Goal: Task Accomplishment & Management: Use online tool/utility

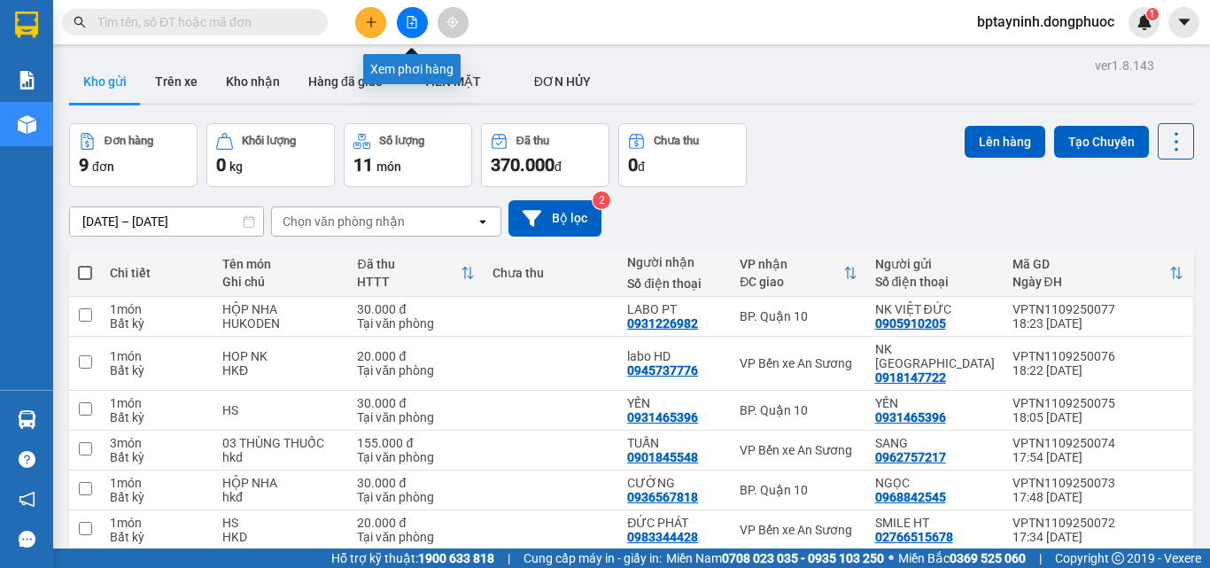
click at [407, 19] on icon "file-add" at bounding box center [412, 22] width 10 height 12
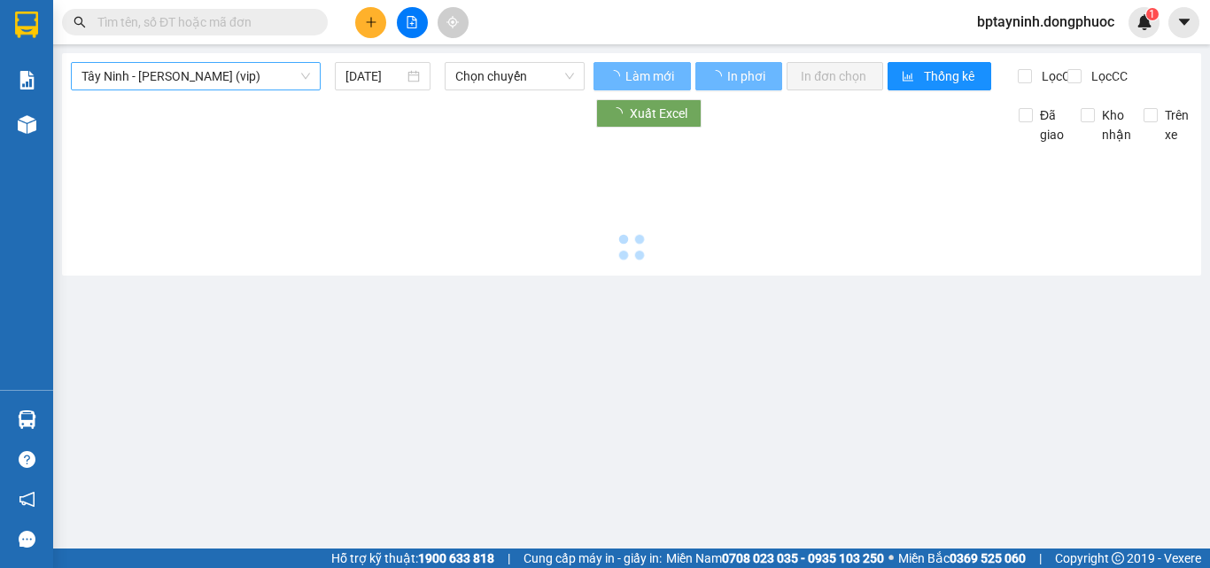
type input "[DATE]"
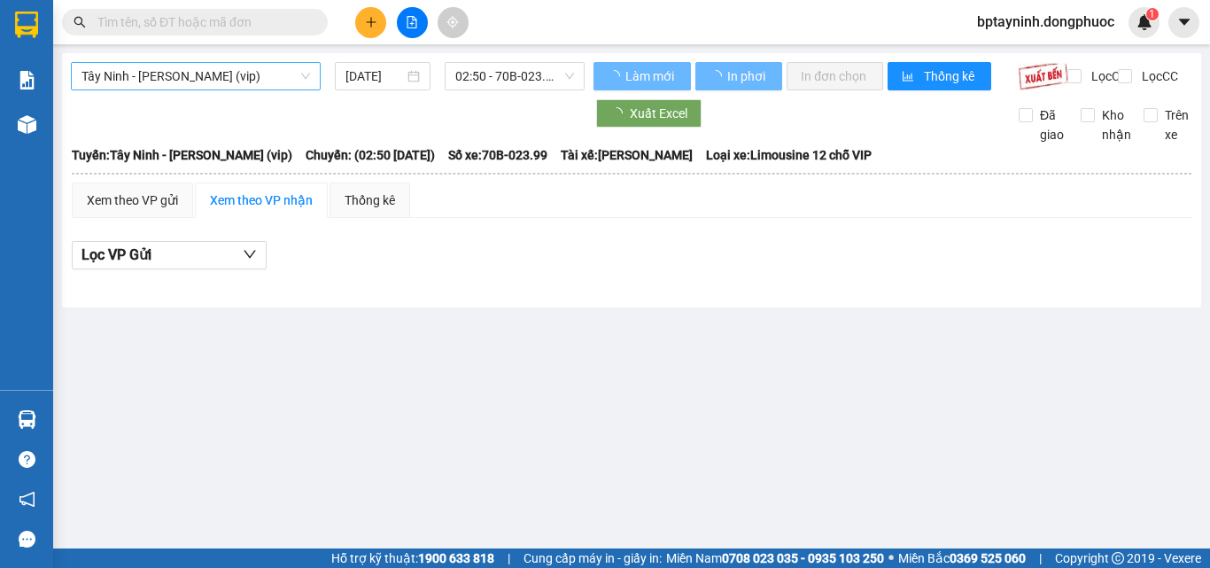
click at [275, 83] on span "Tây Ninh - [PERSON_NAME] (vip)" at bounding box center [195, 76] width 229 height 27
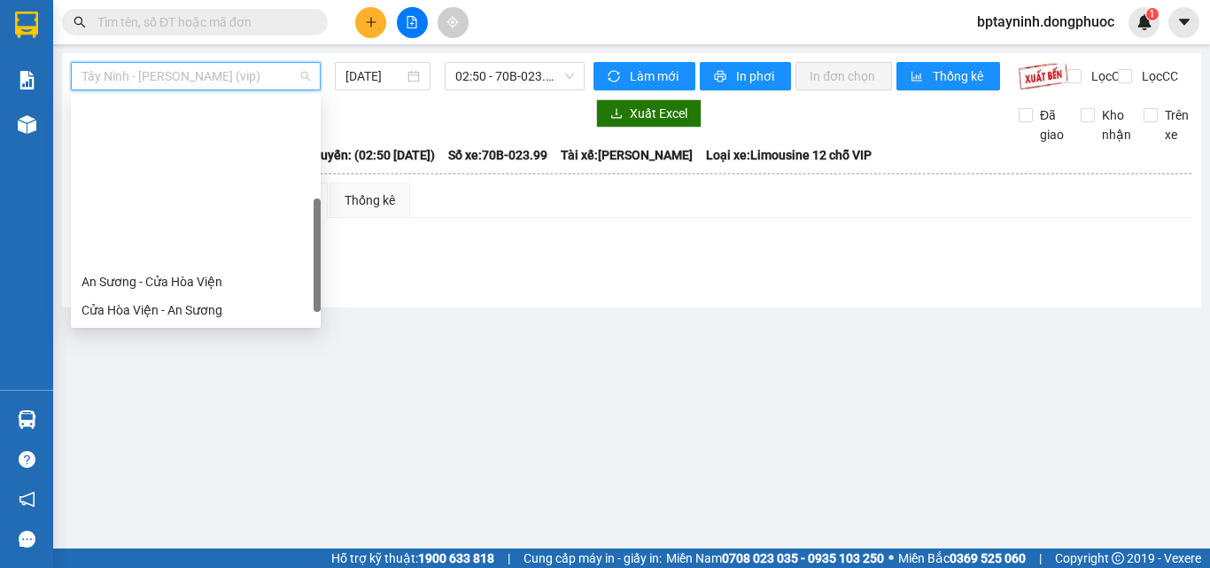
scroll to position [177, 0]
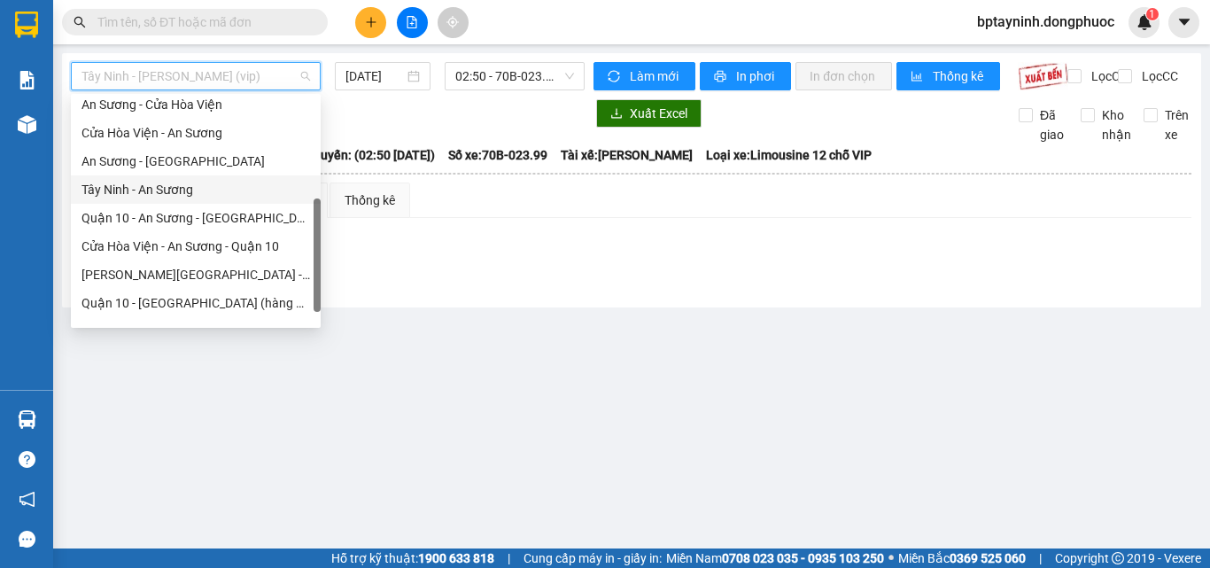
click at [154, 189] on div "Tây Ninh - An Sương" at bounding box center [195, 189] width 229 height 19
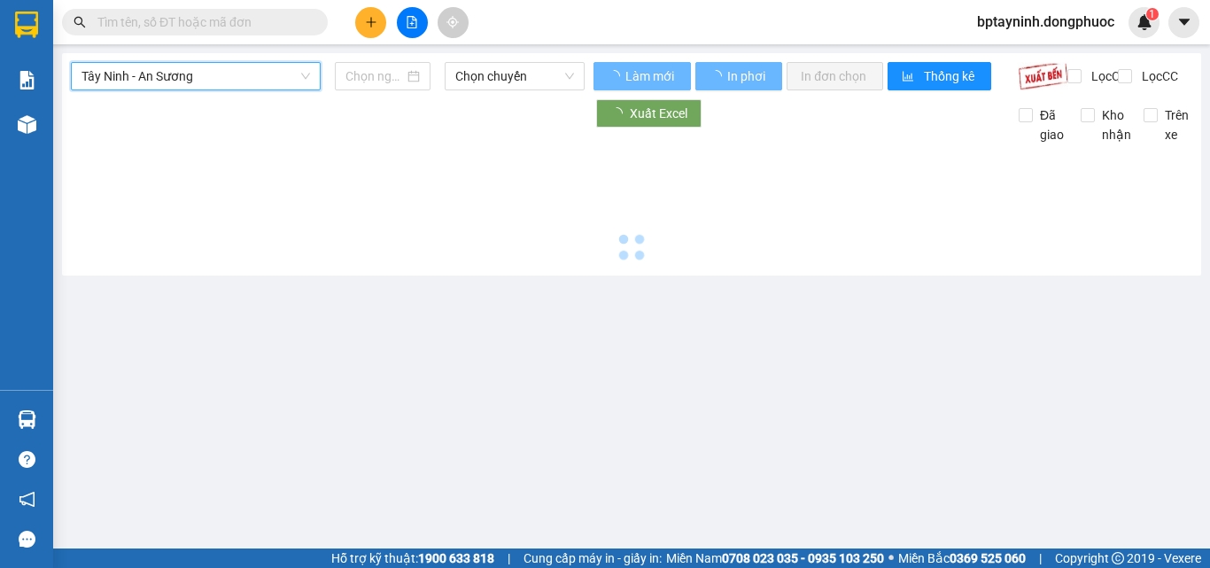
type input "[DATE]"
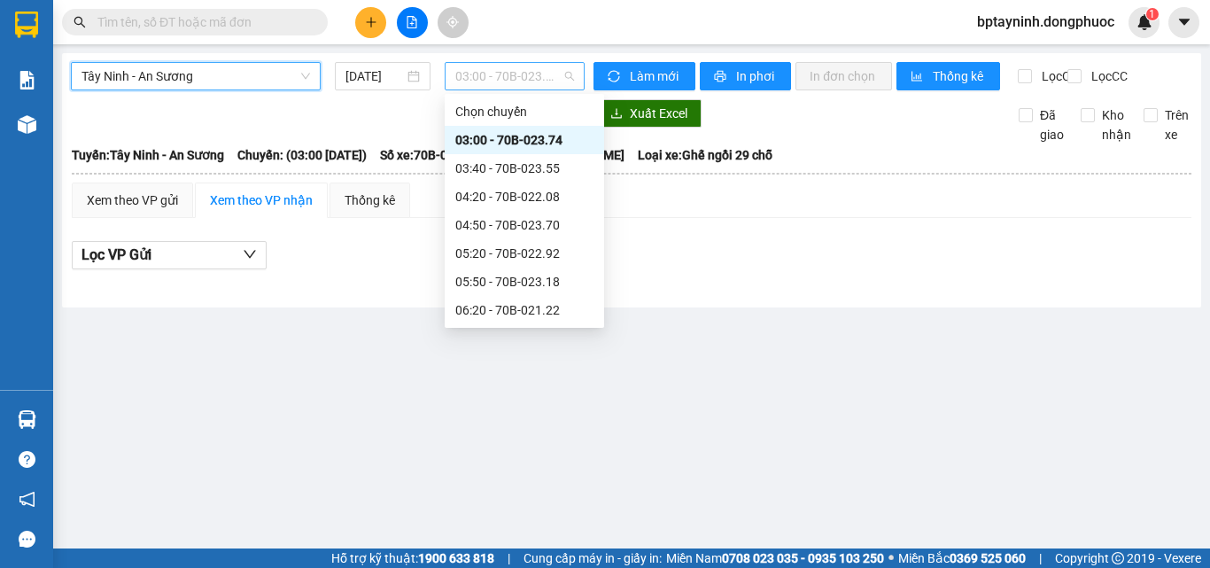
click at [516, 80] on span "03:00 - 70B-023.74" at bounding box center [514, 76] width 119 height 27
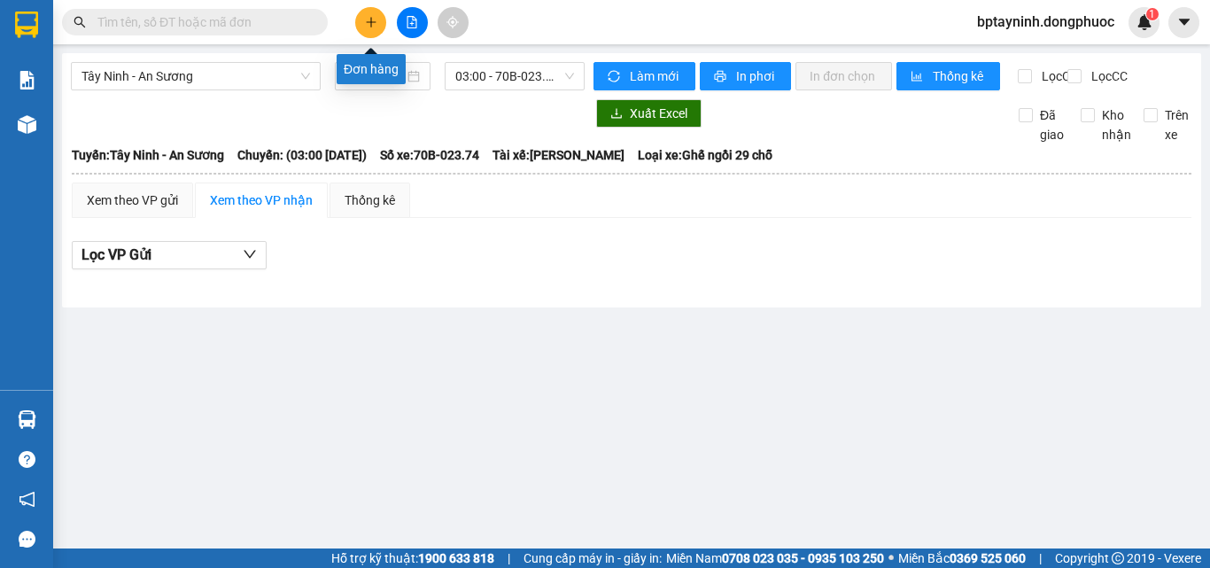
click at [374, 20] on icon "plus" at bounding box center [371, 22] width 12 height 12
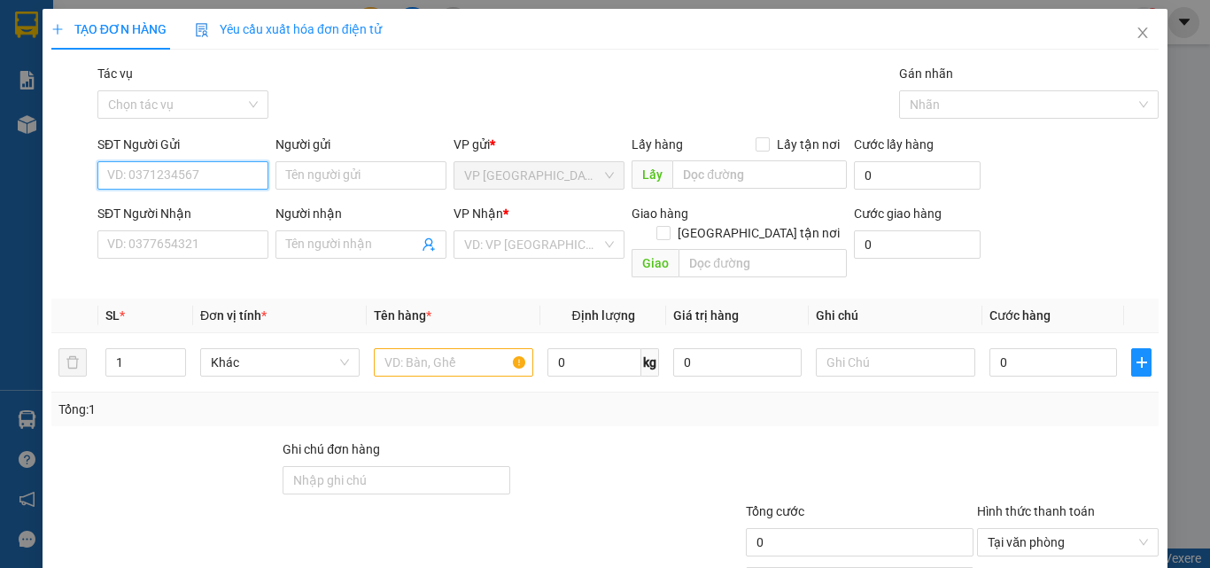
click at [227, 188] on input "SĐT Người Gửi" at bounding box center [182, 175] width 171 height 28
drag, startPoint x: 236, startPoint y: 206, endPoint x: 243, endPoint y: 198, distance: 11.3
click at [237, 206] on div "0383703055 - CHỊ HƯƠNG" at bounding box center [206, 210] width 198 height 19
type input "0383703055"
type input "CHỊ HƯƠNG"
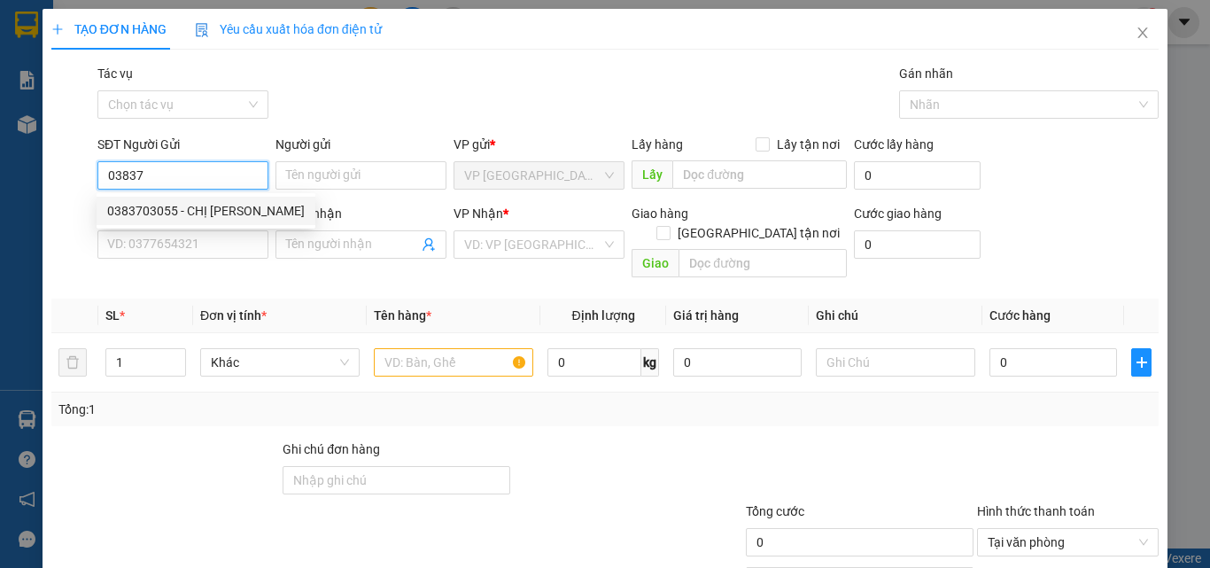
type input "0971540911"
type input "TUẤN"
type input "20.000"
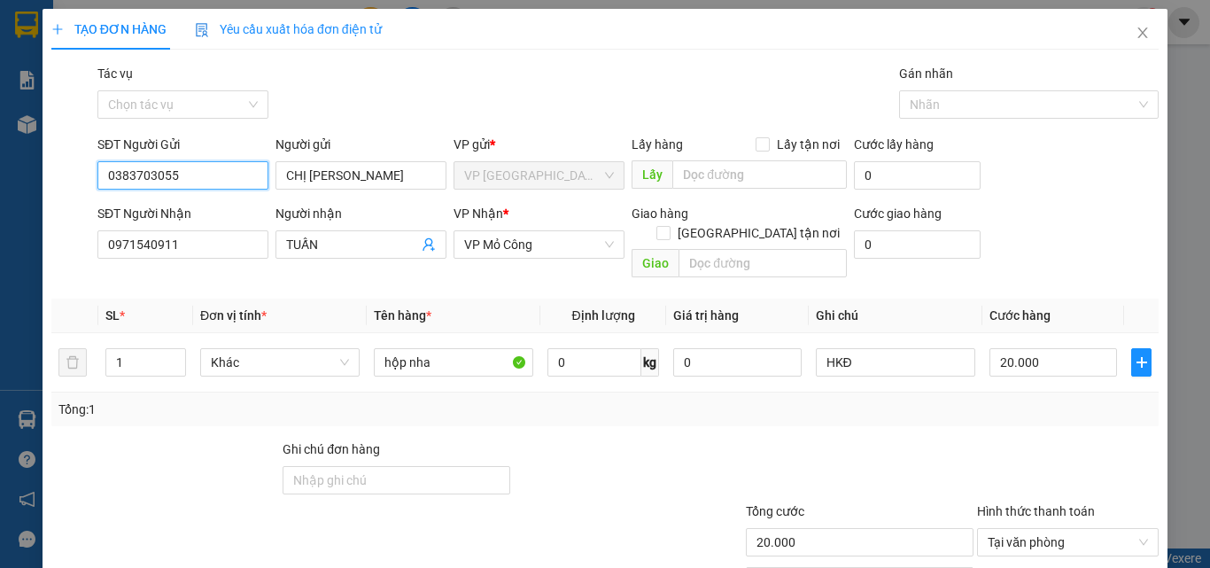
scroll to position [88, 0]
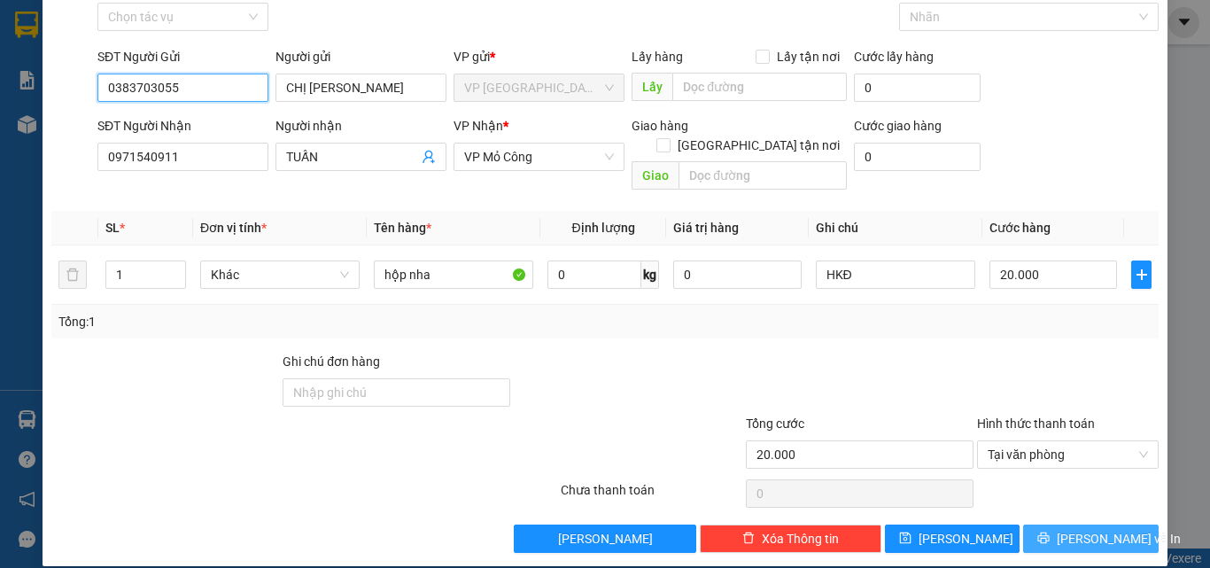
type input "0383703055"
click at [1097, 529] on span "Lưu và In" at bounding box center [1119, 538] width 124 height 19
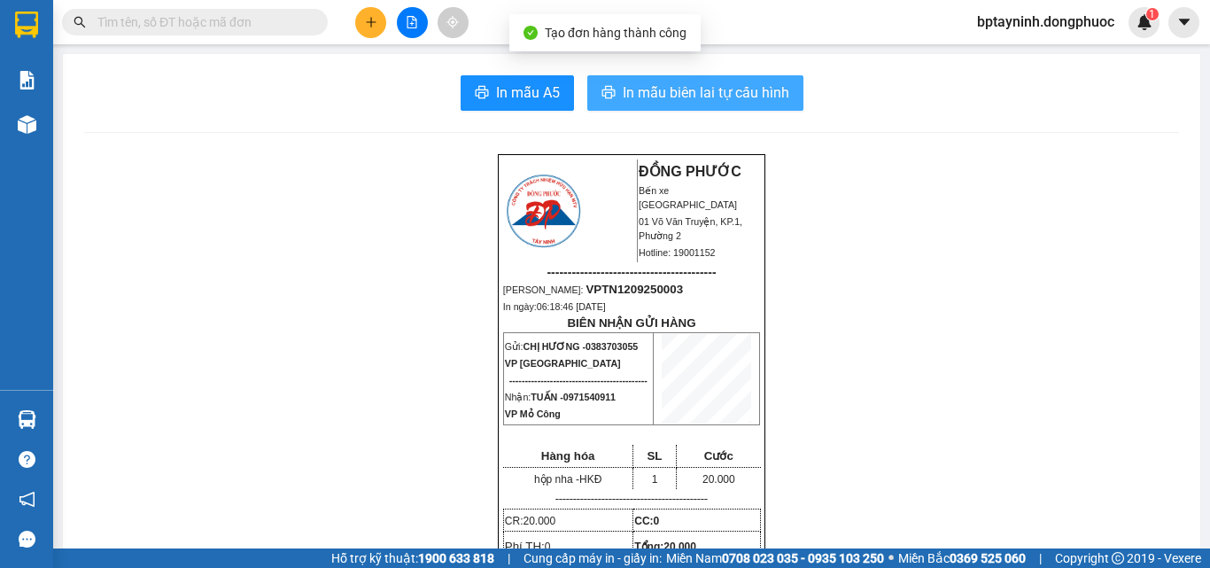
click at [686, 91] on span "In mẫu biên lai tự cấu hình" at bounding box center [706, 92] width 167 height 22
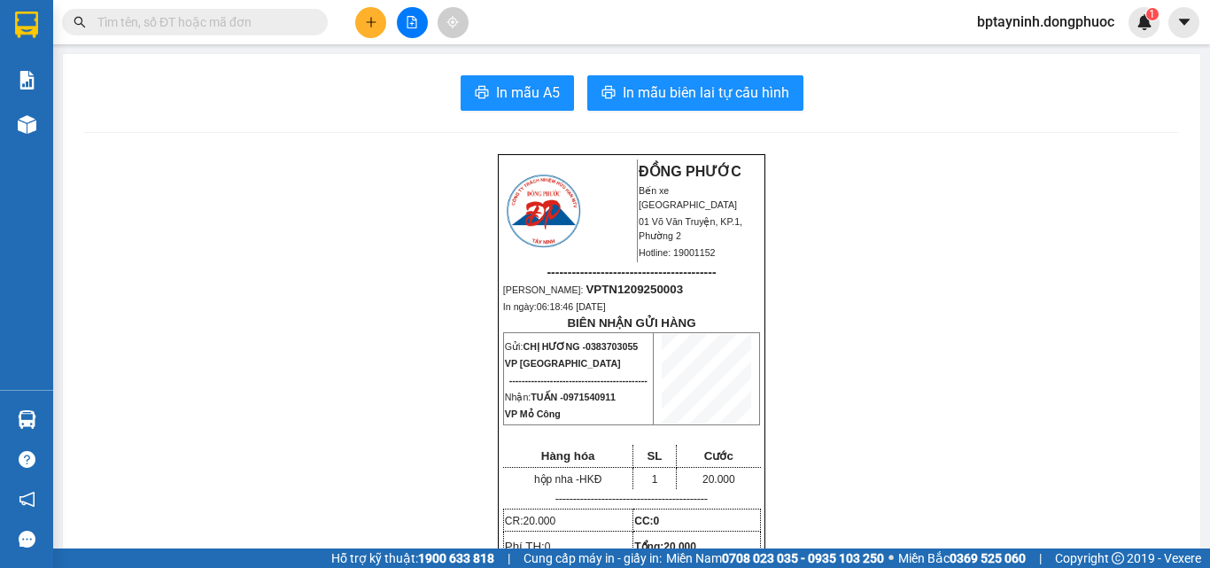
click at [419, 19] on button at bounding box center [412, 22] width 31 height 31
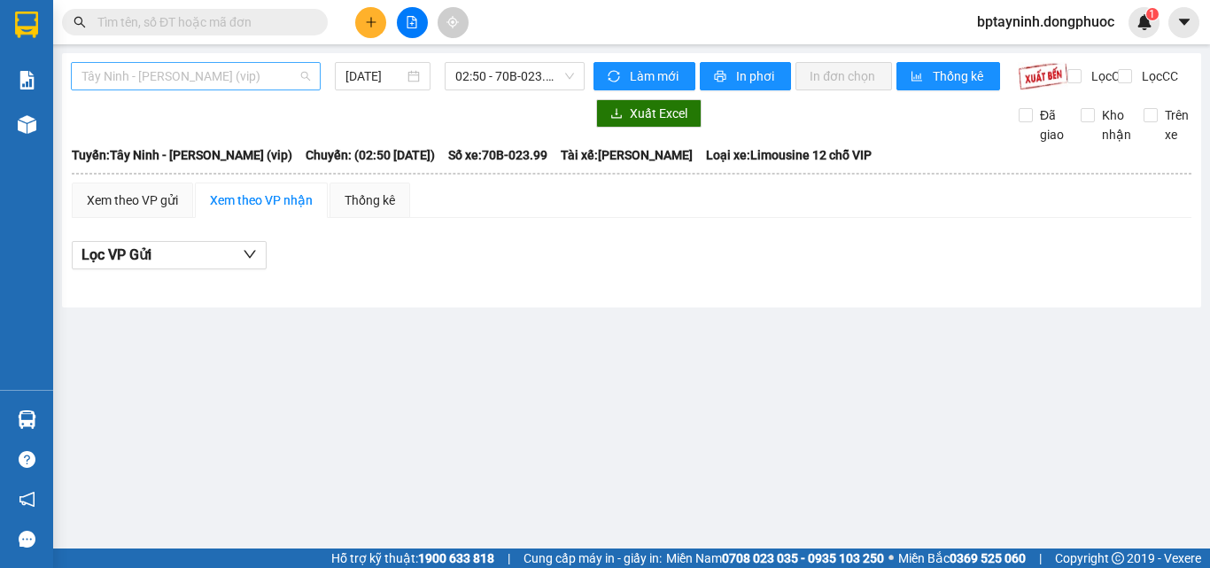
click at [260, 77] on span "Tây Ninh - Hồ Chí Minh (vip)" at bounding box center [195, 76] width 229 height 27
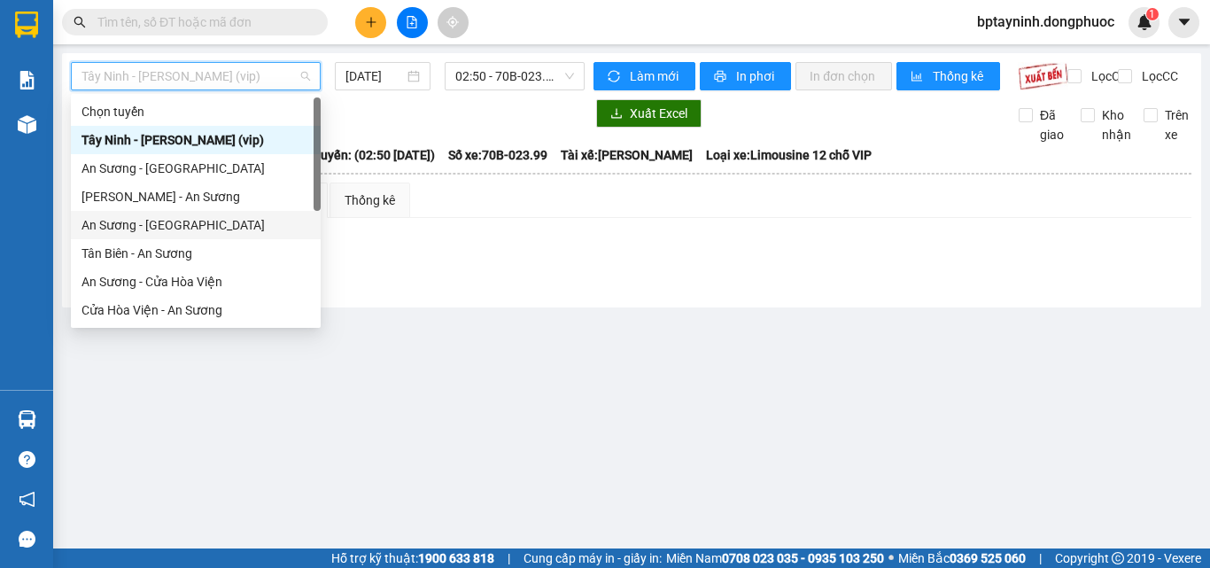
drag, startPoint x: 157, startPoint y: 225, endPoint x: 478, endPoint y: 146, distance: 331.1
click at [159, 221] on div "An Sương - Tân Biên" at bounding box center [195, 224] width 229 height 19
type input "12/09/2025"
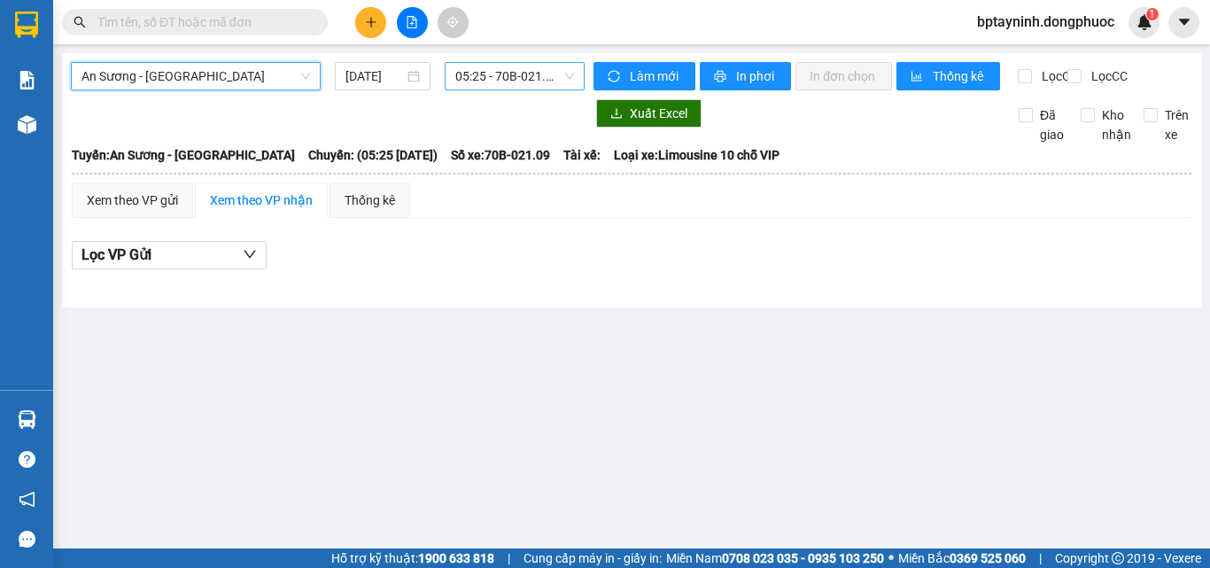
click at [509, 77] on span "05:25 - 70B-021.09" at bounding box center [514, 76] width 119 height 27
click at [508, 74] on span "05:25 - 70B-021.09" at bounding box center [514, 76] width 119 height 27
click at [555, 81] on span "05:25 - 70B-021.09" at bounding box center [514, 76] width 119 height 27
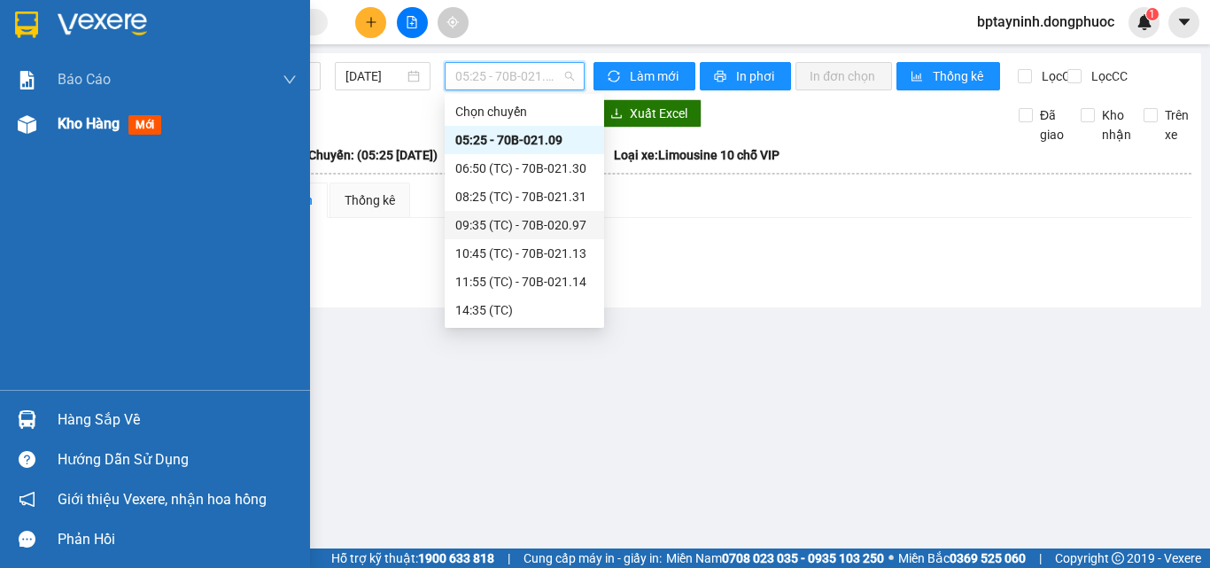
click at [79, 125] on span "Kho hàng" at bounding box center [89, 123] width 62 height 17
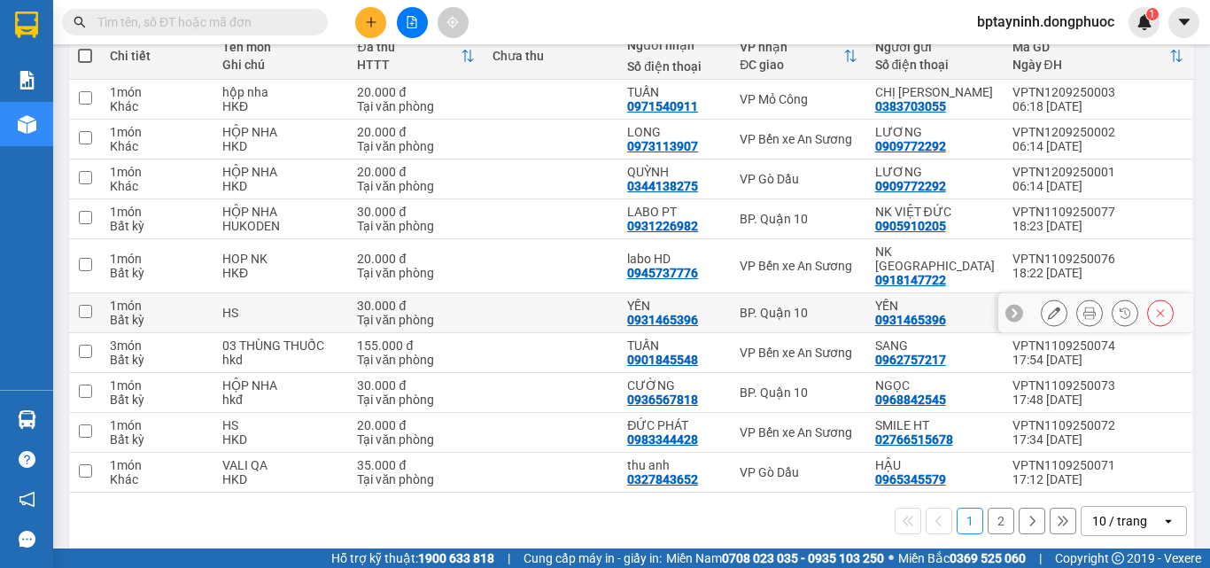
scroll to position [220, 0]
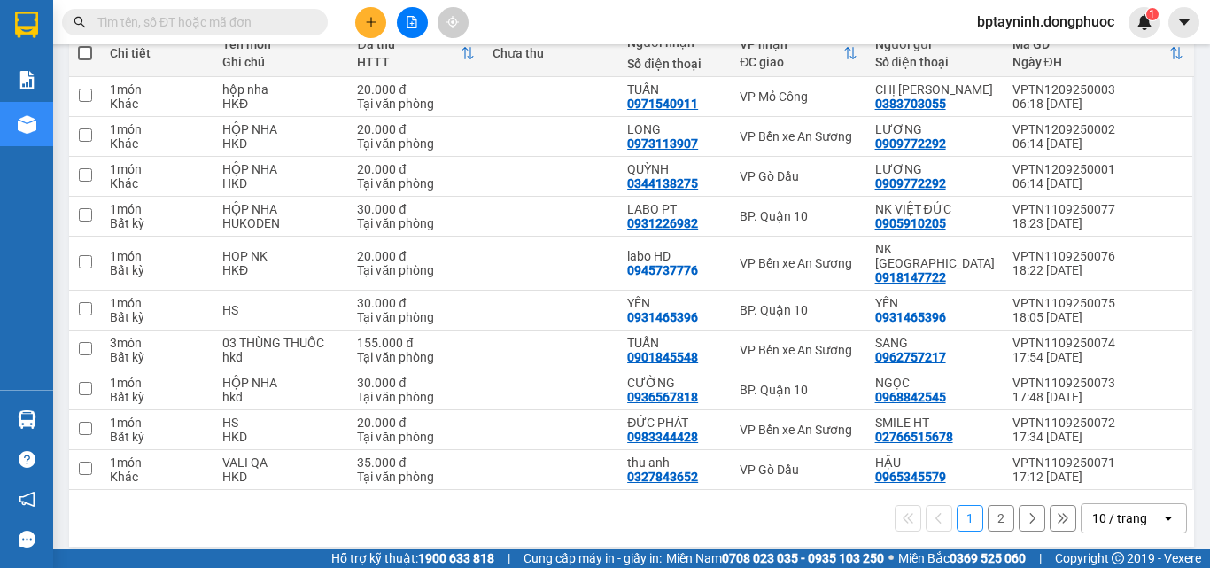
click at [1114, 509] on div "10 / trang" at bounding box center [1119, 518] width 55 height 18
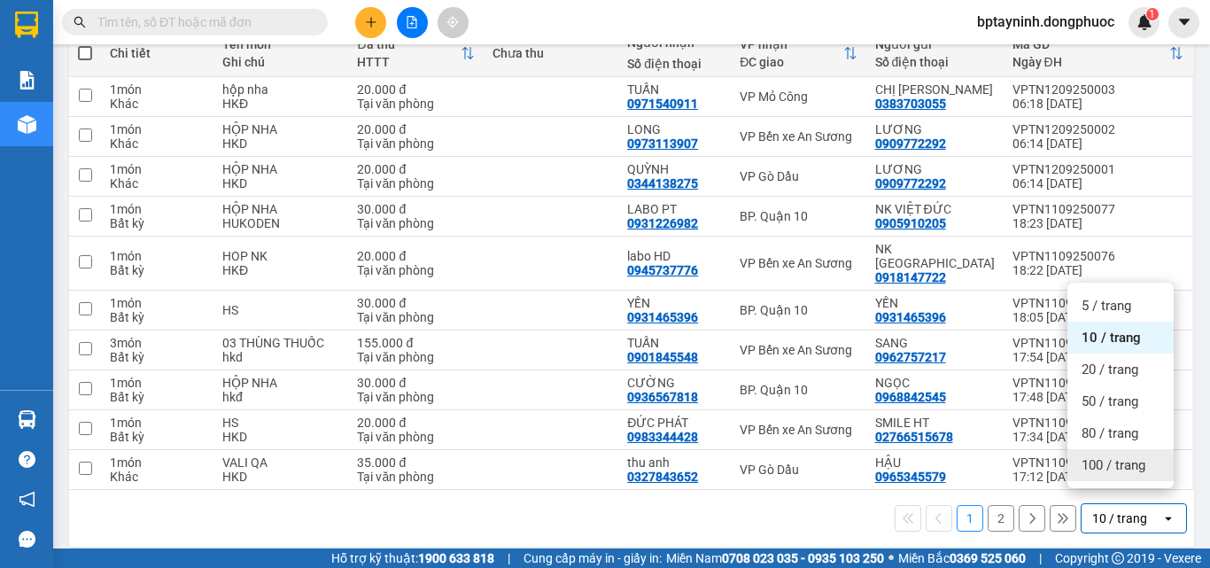
click at [1109, 473] on span "100 / trang" at bounding box center [1114, 465] width 64 height 18
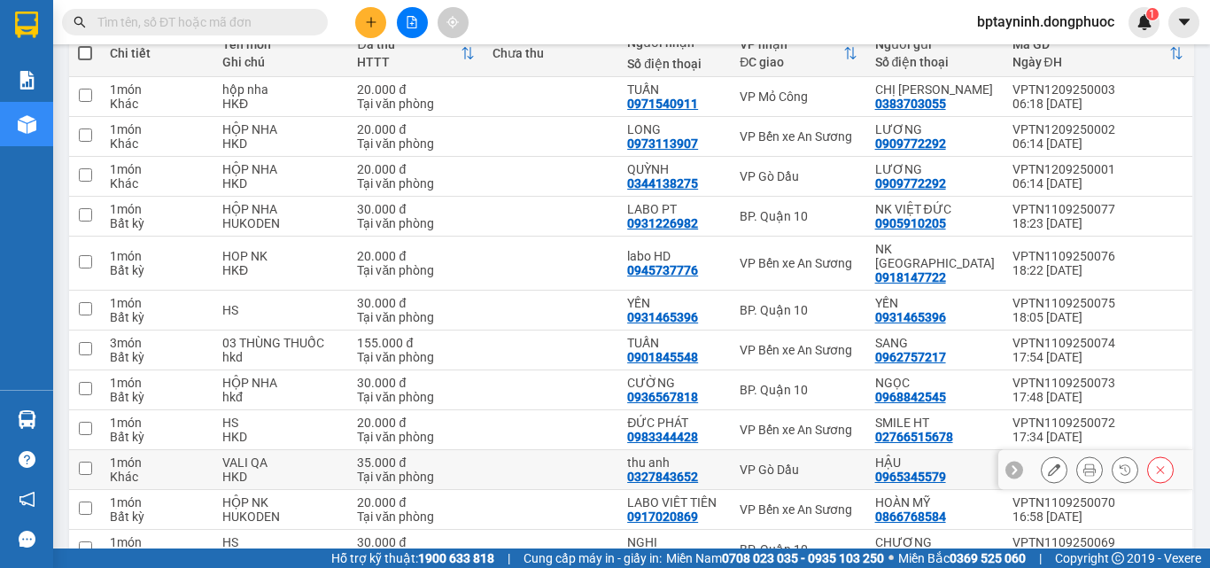
scroll to position [299, 0]
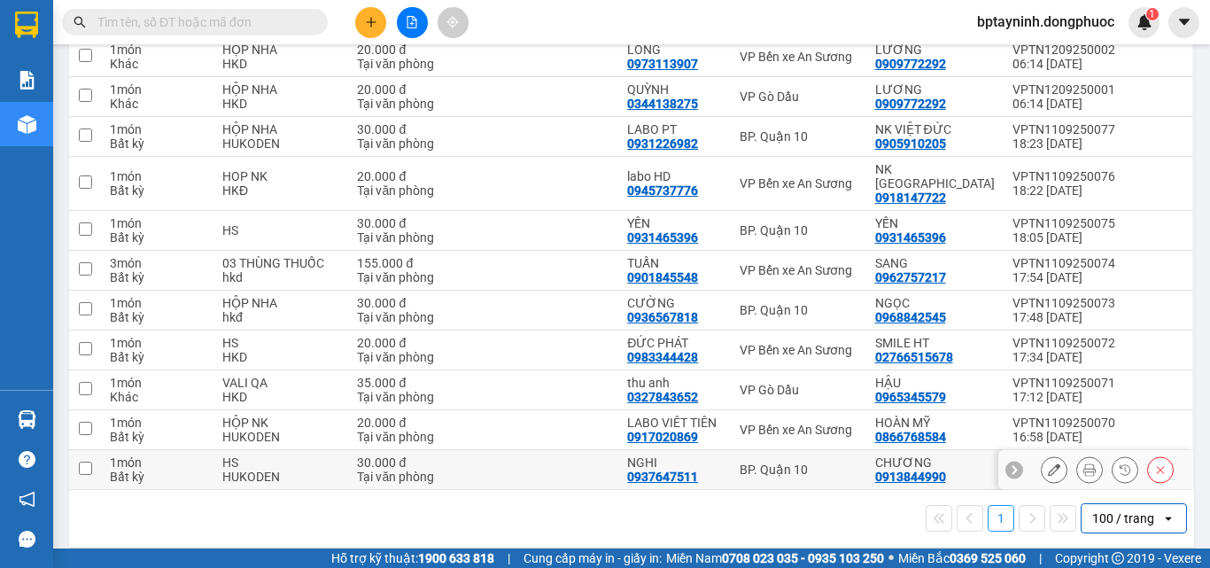
click at [798, 462] on div "BP. Quận 10" at bounding box center [798, 469] width 117 height 14
checkbox input "true"
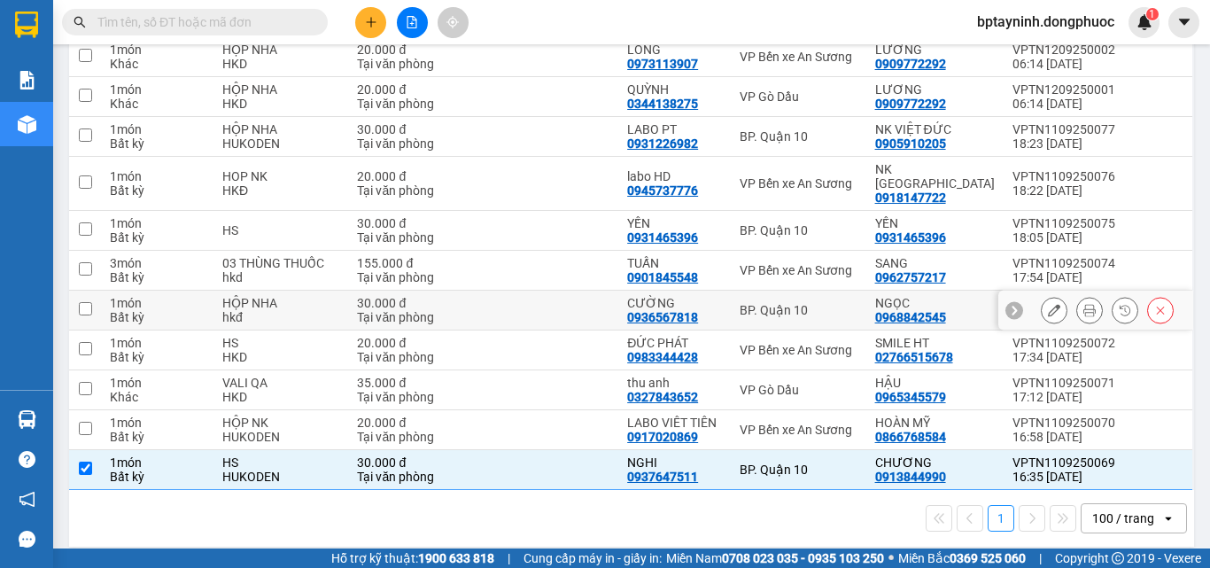
click at [806, 303] on div "BP. Quận 10" at bounding box center [798, 310] width 117 height 14
checkbox input "true"
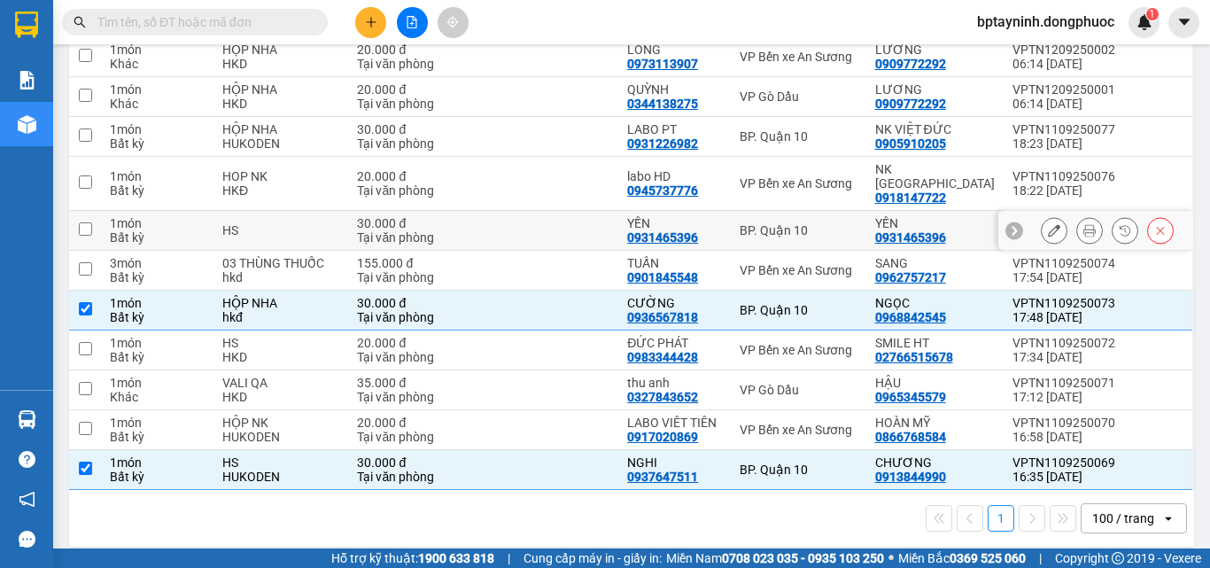
click at [785, 211] on td "BP. Quận 10" at bounding box center [798, 231] width 135 height 40
checkbox input "true"
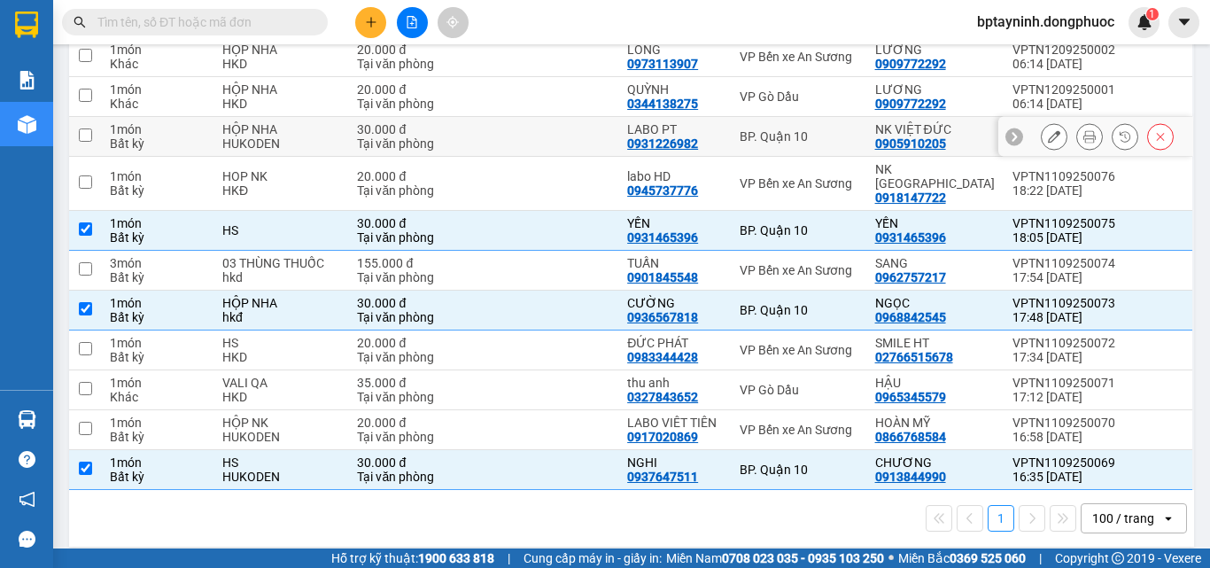
click at [790, 135] on div "BP. Quận 10" at bounding box center [798, 136] width 117 height 14
checkbox input "true"
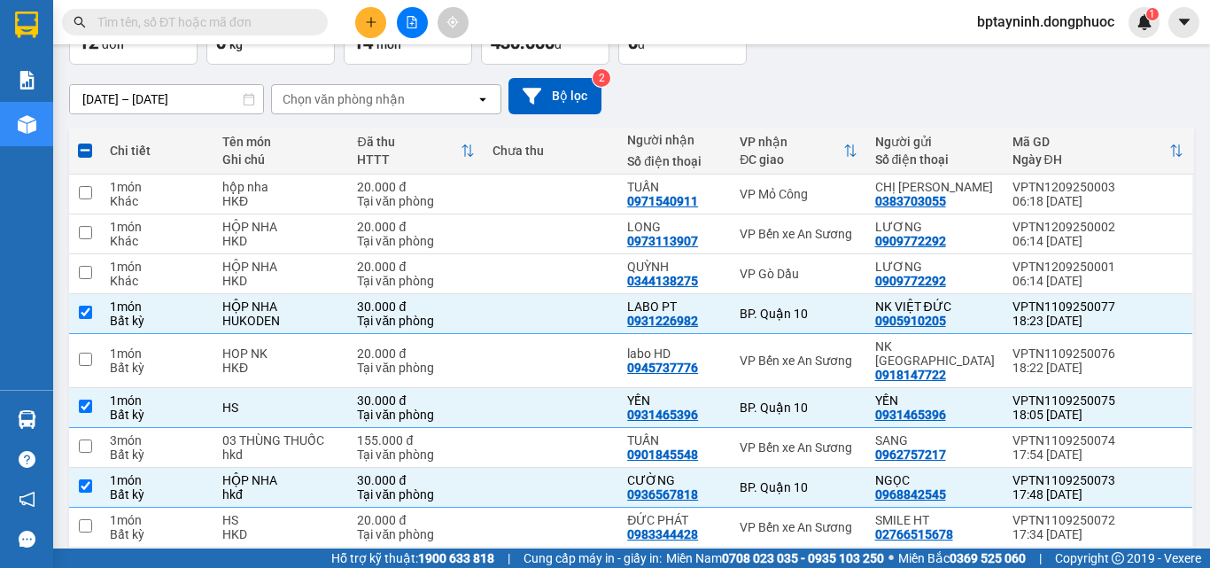
scroll to position [0, 0]
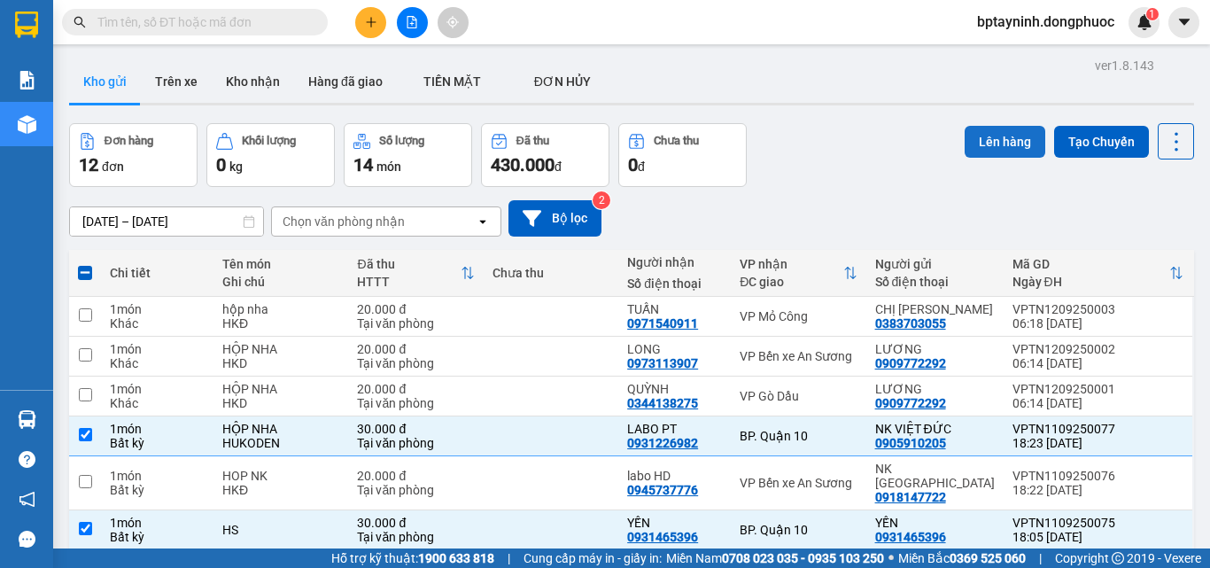
click at [997, 156] on button "Lên hàng" at bounding box center [1005, 142] width 81 height 32
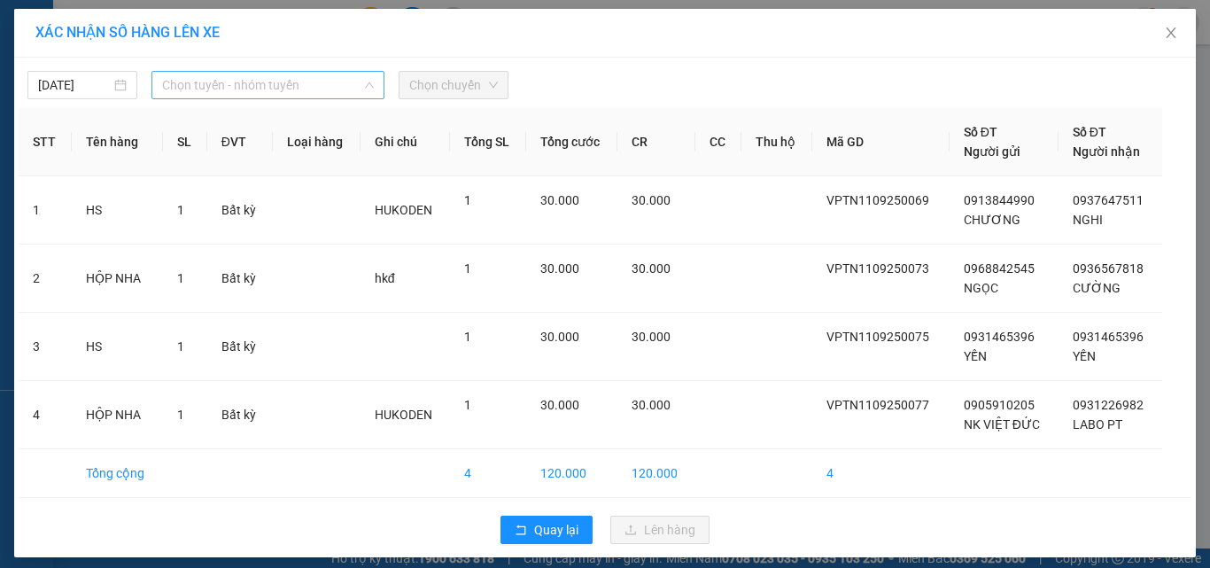
click at [337, 93] on span "Chọn tuyến - nhóm tuyến" at bounding box center [268, 85] width 212 height 27
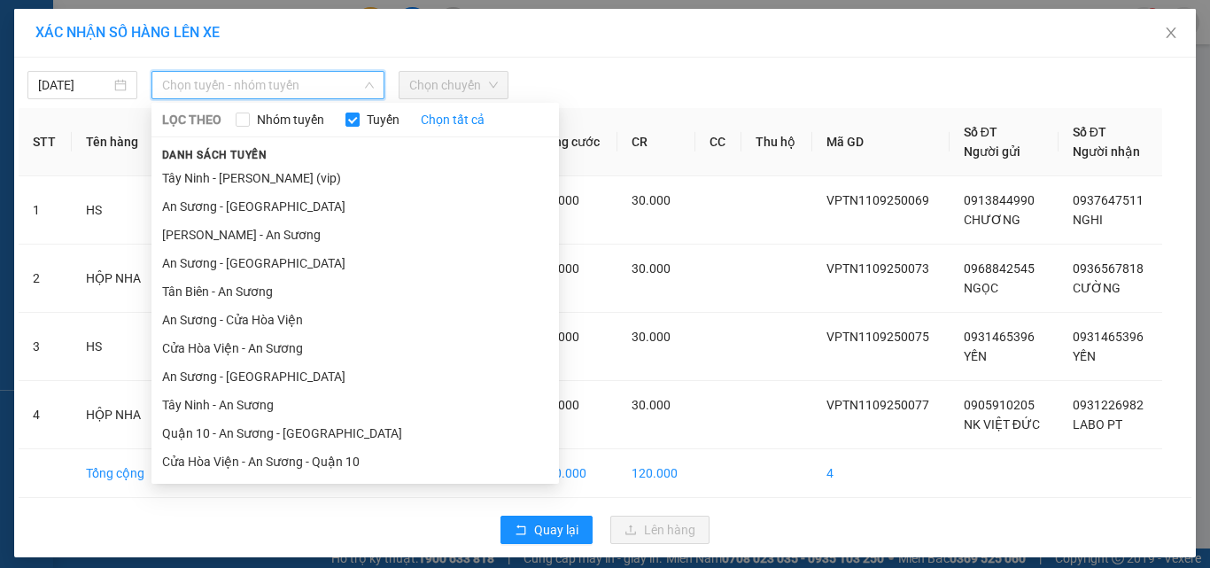
drag, startPoint x: 259, startPoint y: 187, endPoint x: 393, endPoint y: 115, distance: 152.6
click at [260, 187] on li "Tây Ninh - Hồ Chí Minh (vip)" at bounding box center [354, 178] width 407 height 28
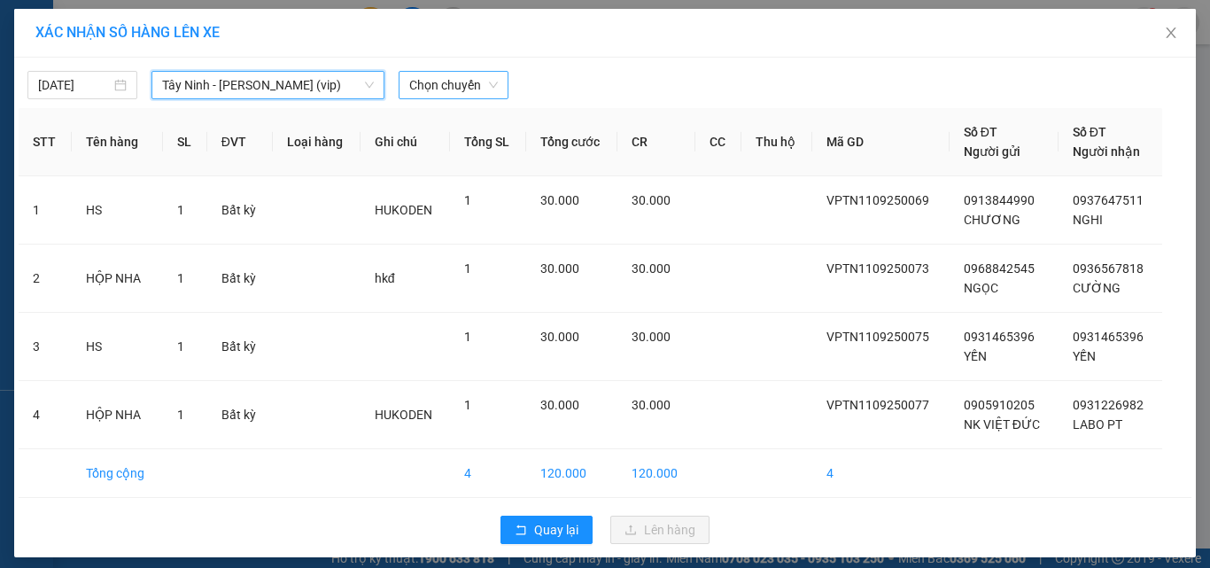
click at [432, 96] on span "Chọn chuyến" at bounding box center [453, 85] width 89 height 27
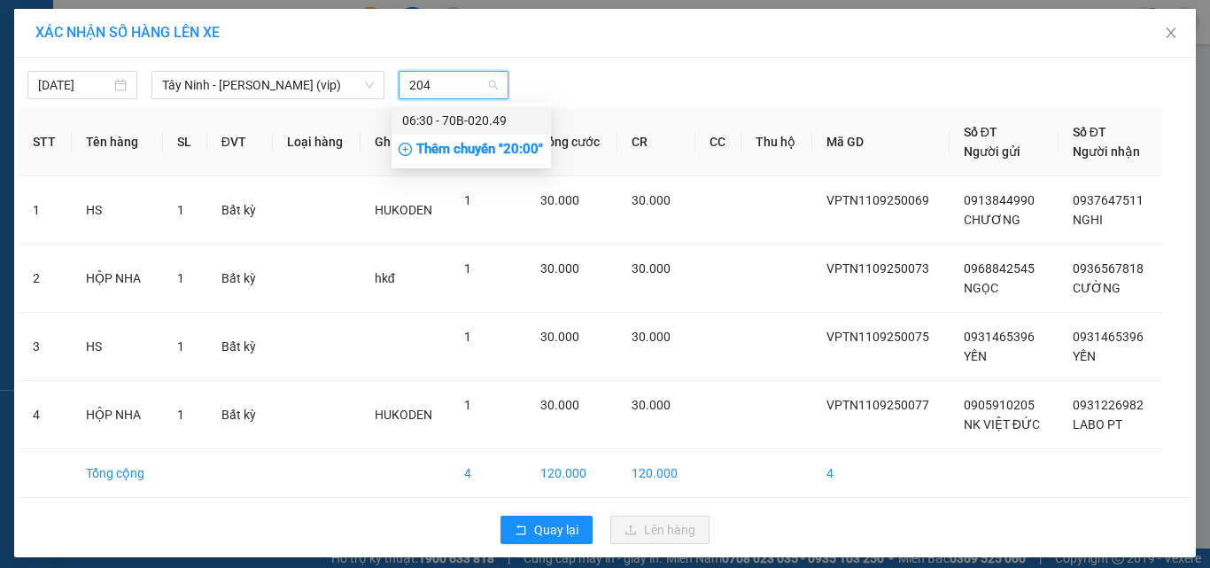
type input "2049"
click at [463, 124] on div "06:30 - 70B-020.49" at bounding box center [471, 120] width 138 height 19
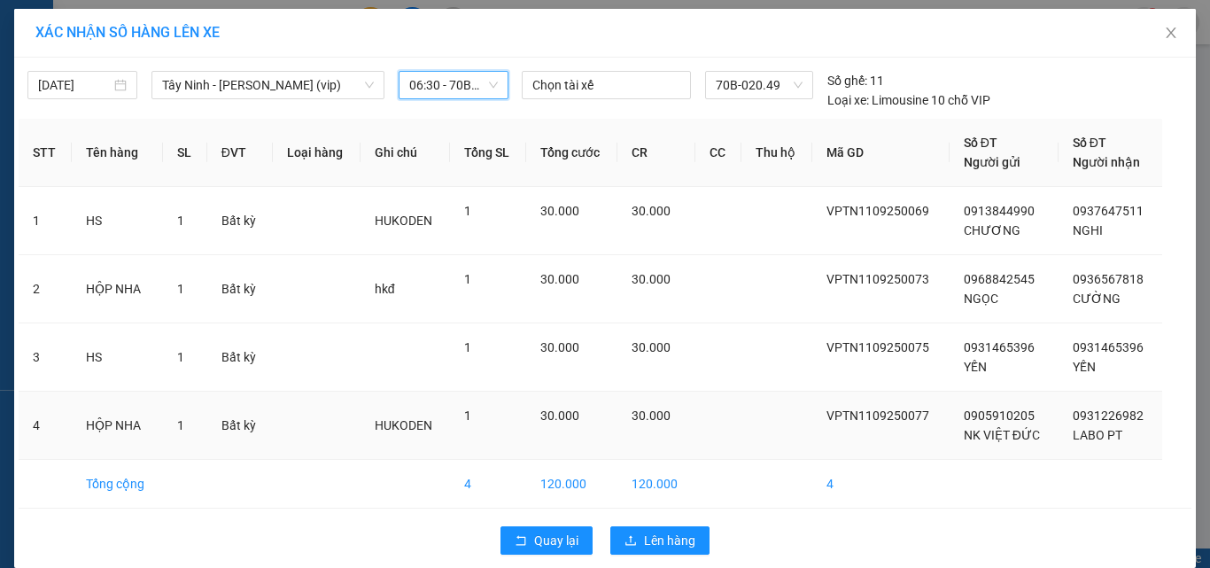
scroll to position [21, 0]
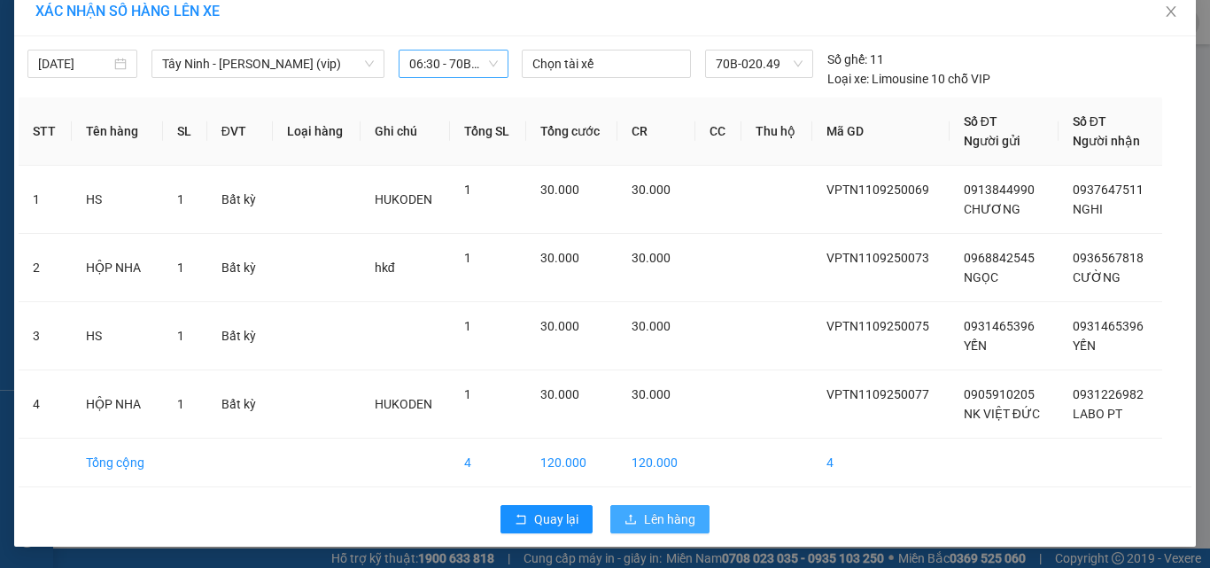
click at [664, 515] on span "Lên hàng" at bounding box center [669, 518] width 51 height 19
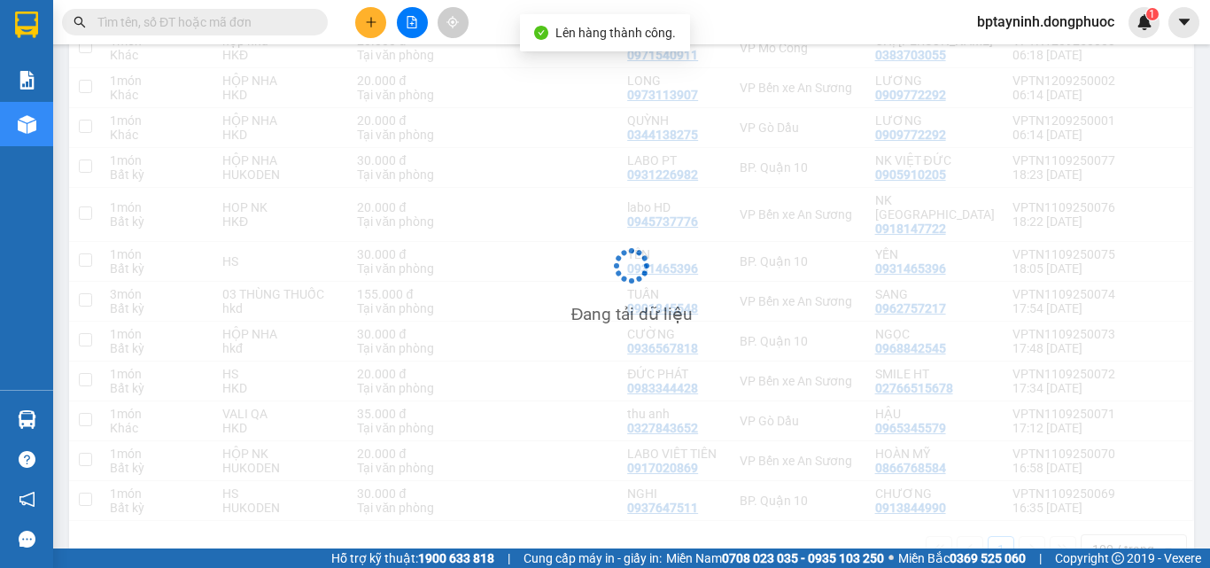
scroll to position [81, 0]
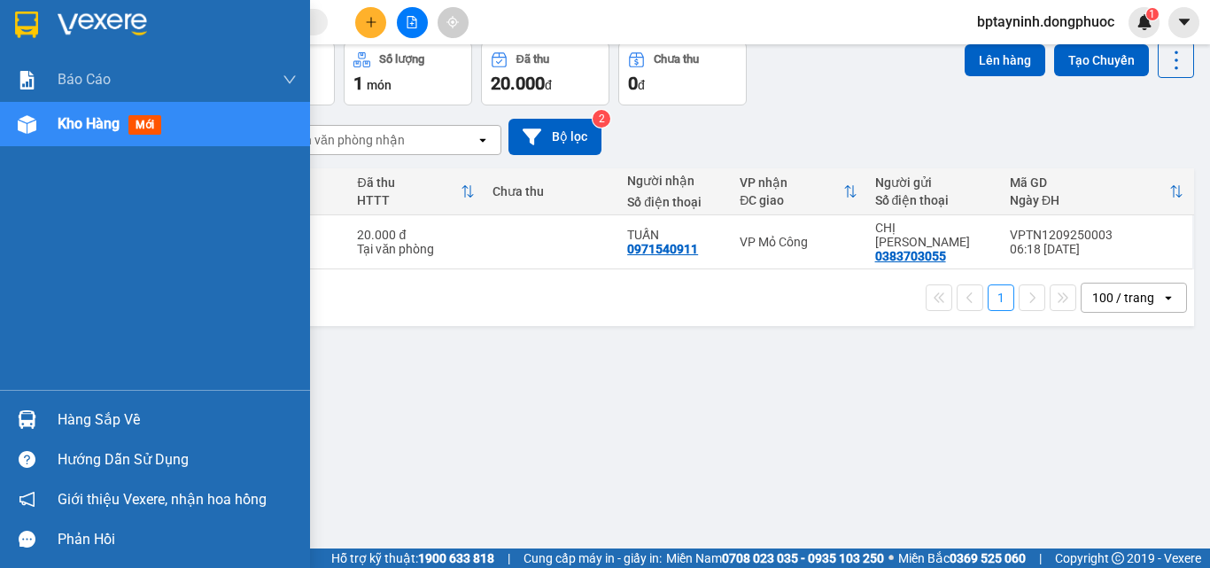
click at [108, 421] on div "Hàng sắp về" at bounding box center [177, 420] width 239 height 27
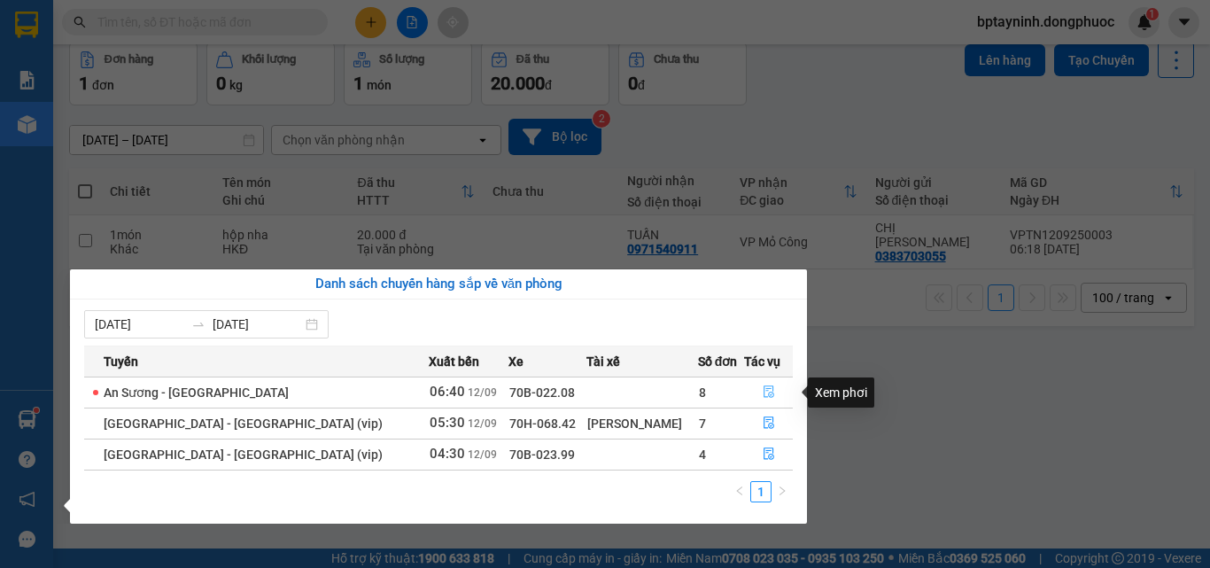
click at [763, 388] on icon "file-done" at bounding box center [769, 391] width 12 height 12
